Goal: Transaction & Acquisition: Purchase product/service

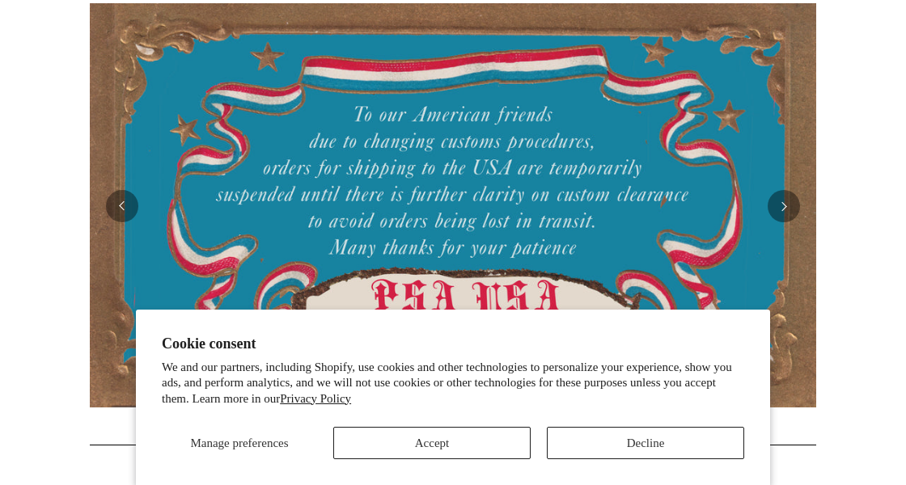
scroll to position [405, 0]
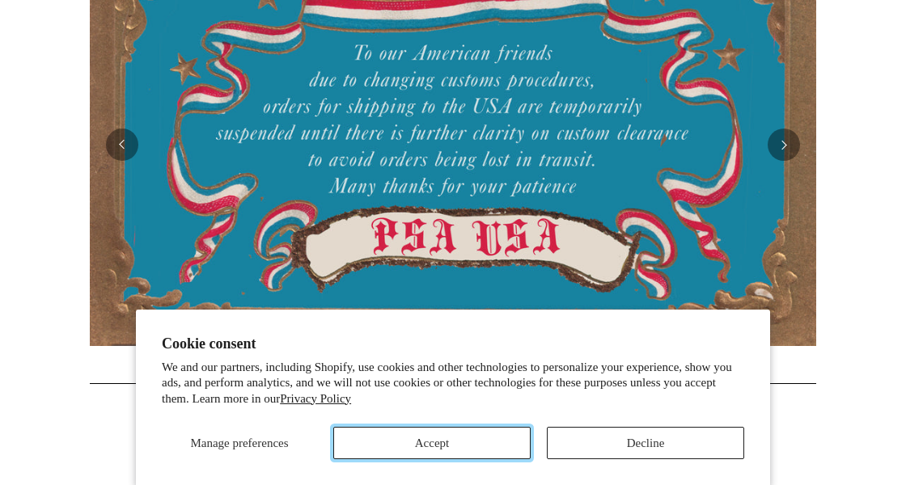
click at [452, 454] on button "Accept" at bounding box center [431, 443] width 197 height 32
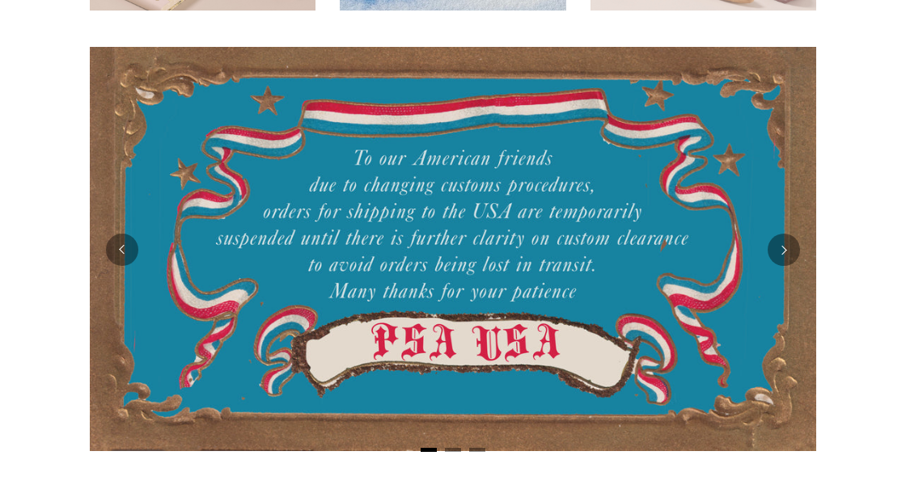
scroll to position [0, 0]
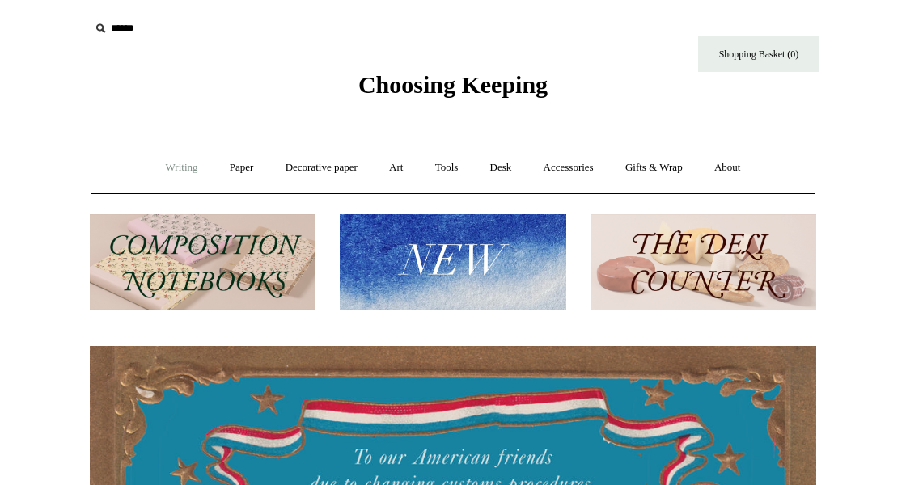
click at [167, 164] on link "Writing +" at bounding box center [181, 167] width 61 height 43
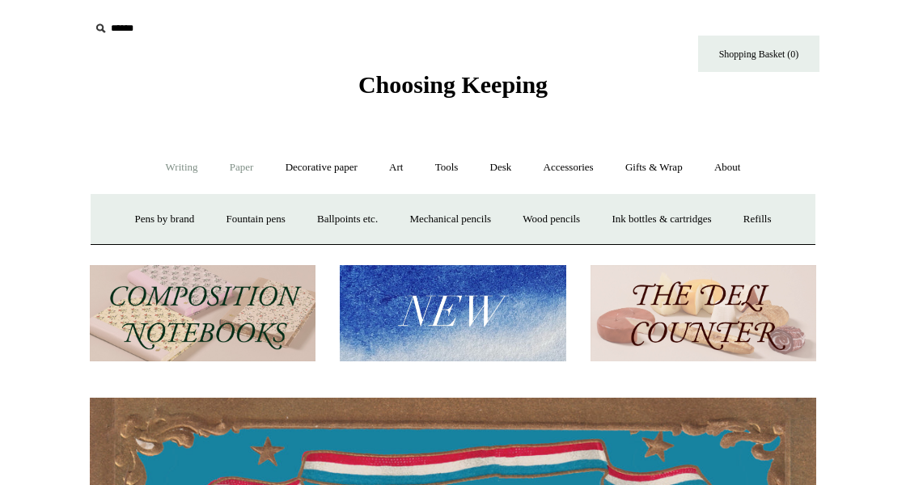
click at [229, 167] on link "Paper +" at bounding box center [241, 167] width 53 height 43
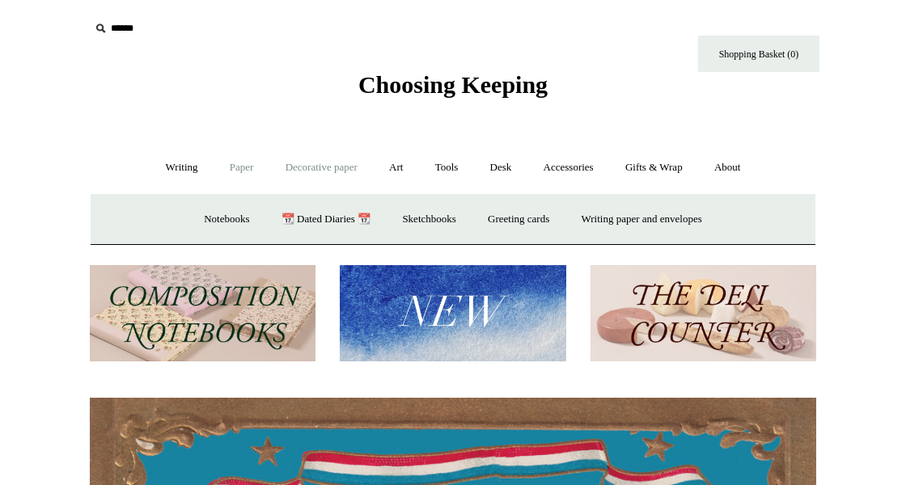
click at [305, 167] on link "Decorative paper +" at bounding box center [321, 167] width 101 height 43
click at [388, 169] on link "Art +" at bounding box center [396, 167] width 43 height 43
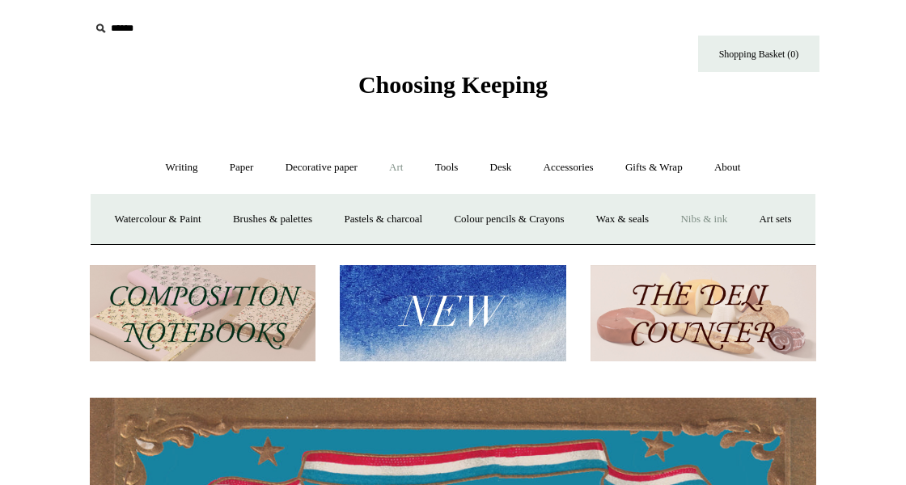
click at [742, 221] on link "Nibs & ink" at bounding box center [704, 219] width 76 height 43
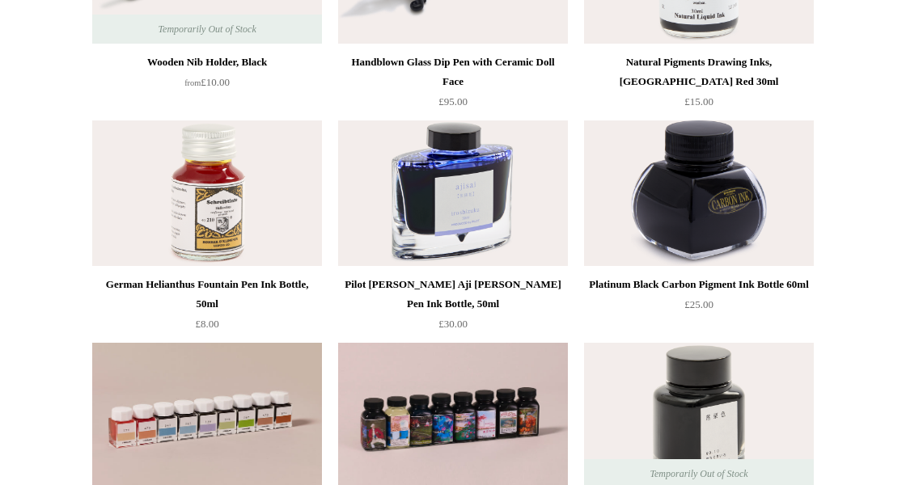
scroll to position [324, 0]
